Goal: Communication & Community: Answer question/provide support

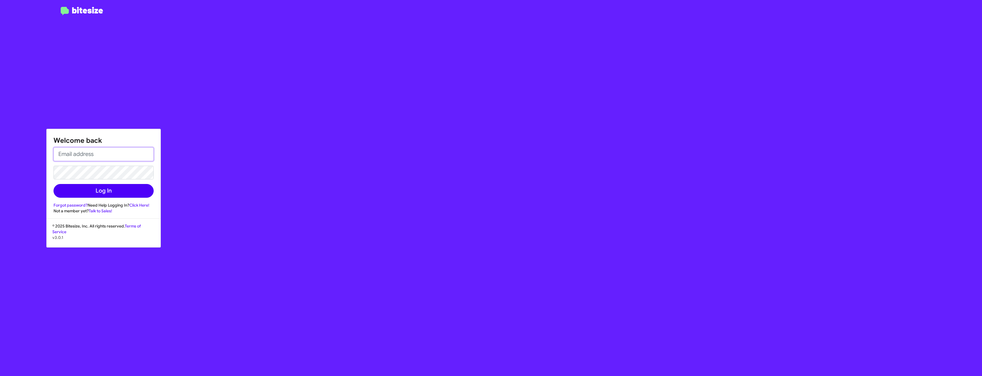
type input "nathanmyler@toyotamarin.com"
click at [92, 191] on button "Log In" at bounding box center [104, 191] width 100 height 14
